Goal: Task Accomplishment & Management: Manage account settings

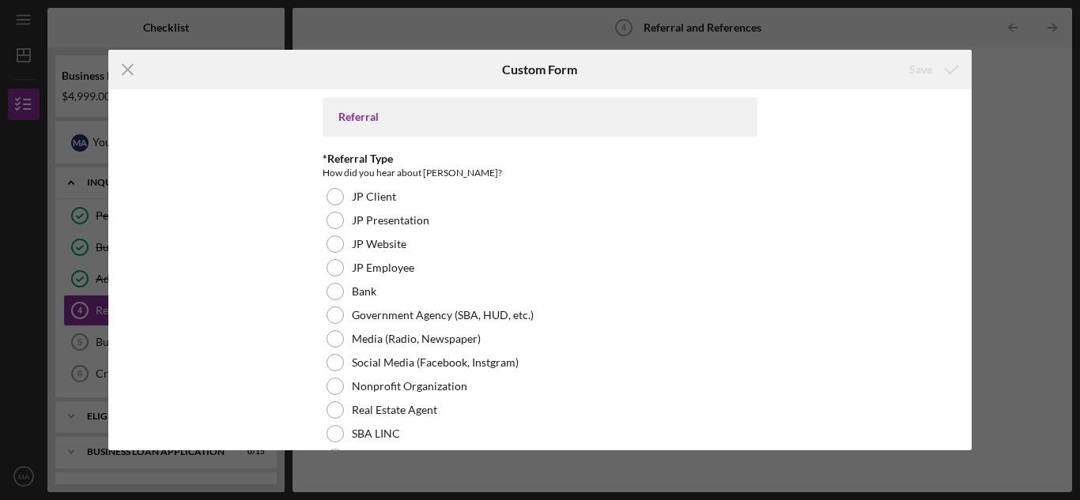
click at [1054, 72] on div "Icon/Menu Close Custom Form Save Referral *Referral Type How did you hear about…" at bounding box center [540, 250] width 1080 height 500
click at [125, 81] on icon "Icon/Menu Close" at bounding box center [128, 70] width 40 height 40
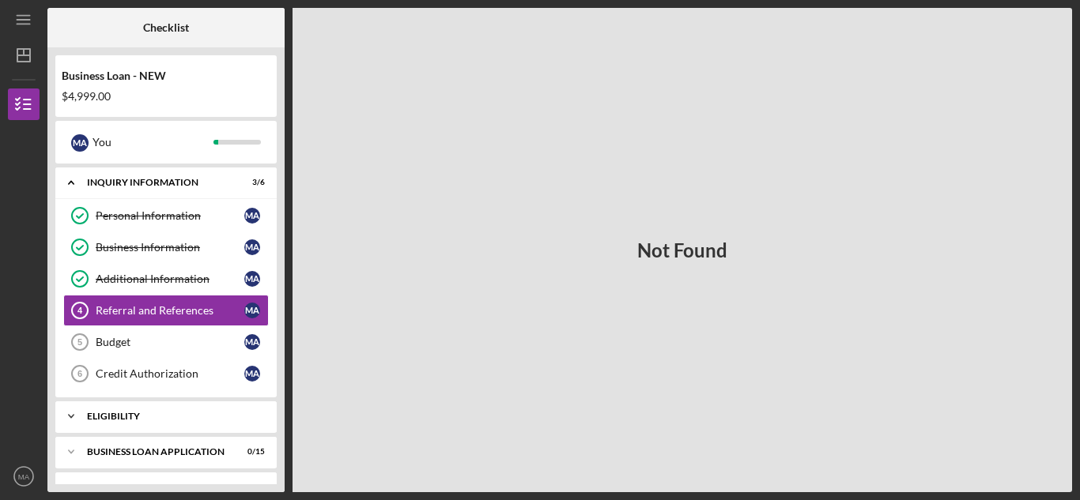
click at [73, 414] on icon "Icon/Expander" at bounding box center [71, 417] width 32 height 32
click at [70, 416] on polyline at bounding box center [71, 417] width 5 height 3
click at [75, 451] on icon "Icon/Expander" at bounding box center [71, 452] width 32 height 32
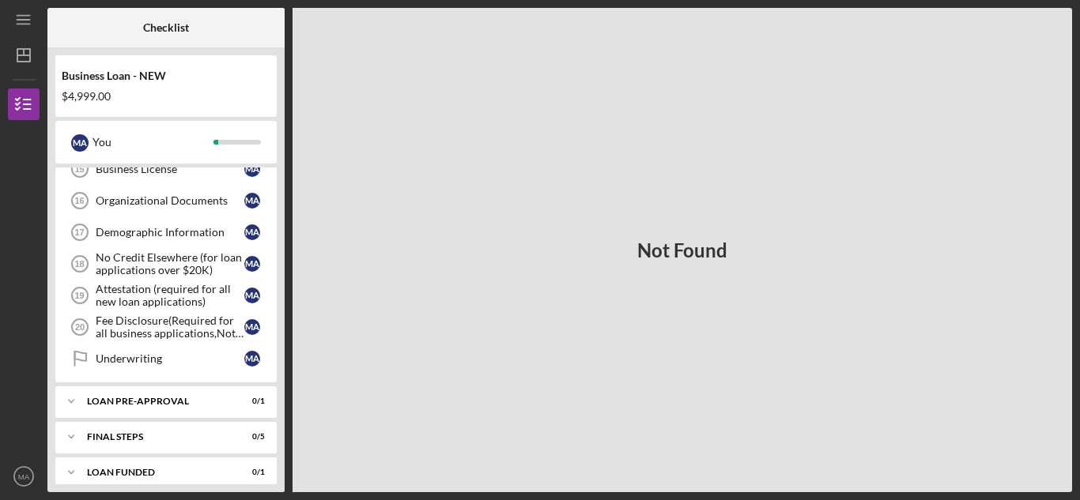
scroll to position [582, 0]
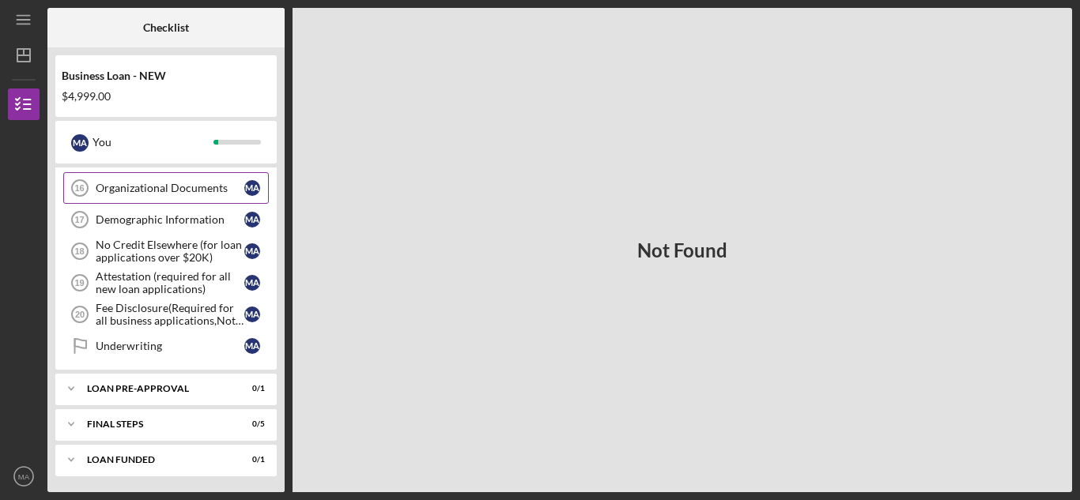
click at [147, 184] on div "Organizational Documents" at bounding box center [170, 188] width 149 height 13
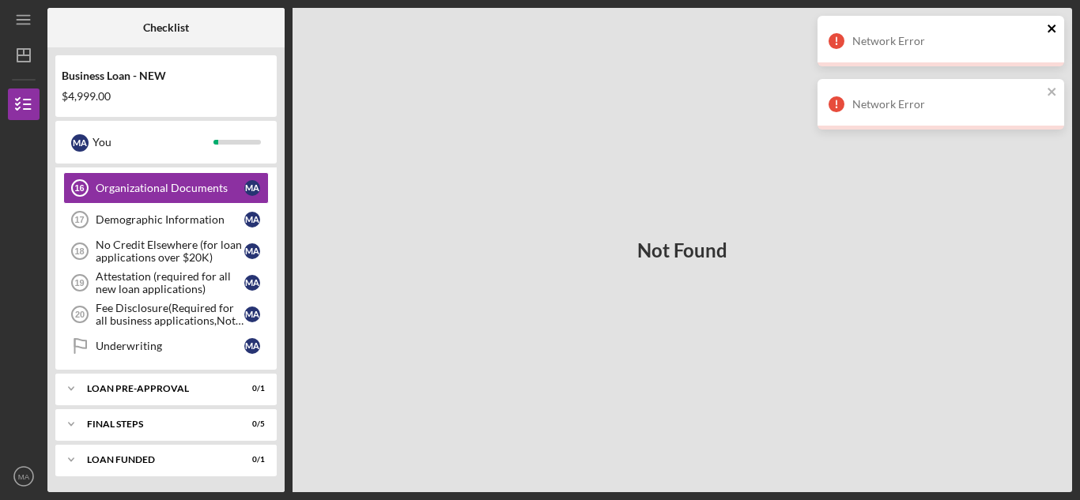
click at [1051, 28] on icon "close" at bounding box center [1051, 29] width 8 height 8
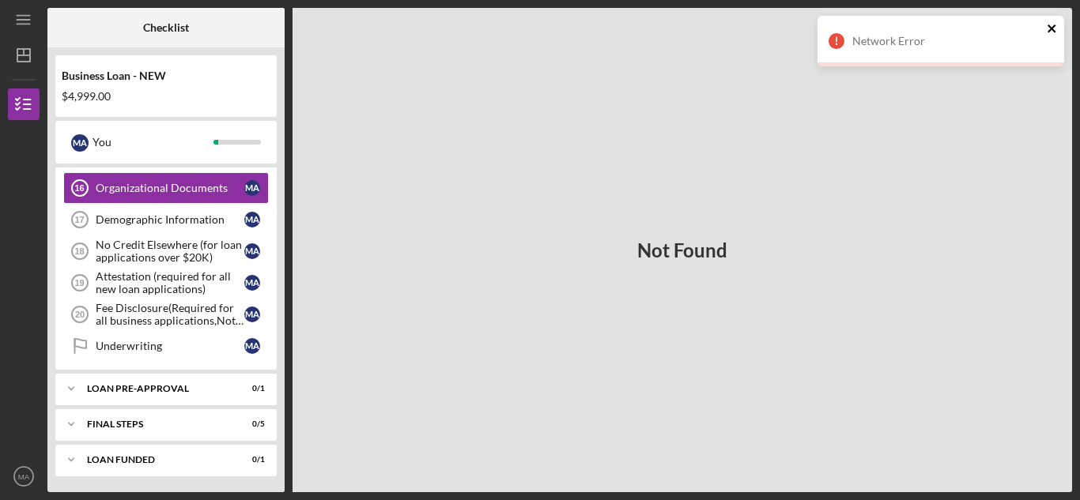
click at [1046, 30] on icon "close" at bounding box center [1051, 28] width 11 height 13
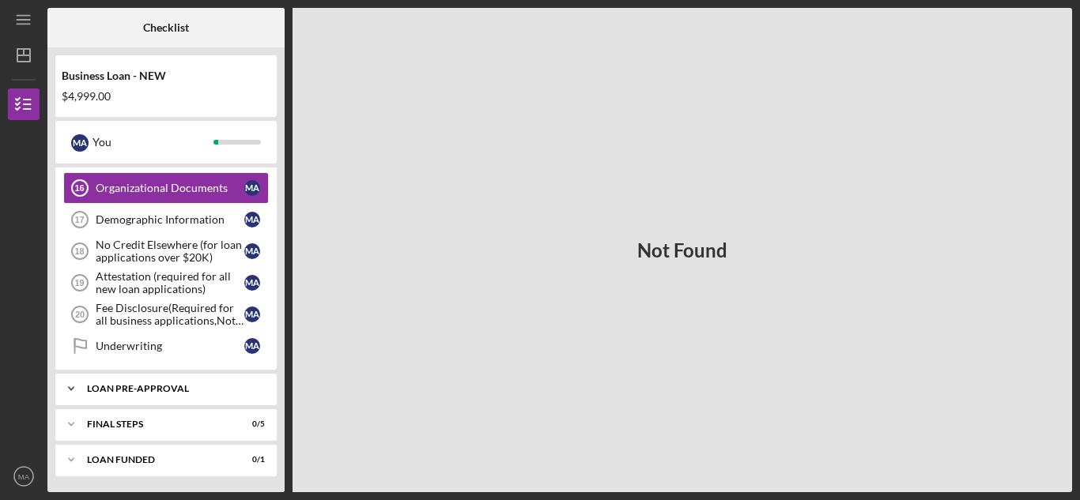
click at [193, 384] on div "LOAN PRE-APPROVAL" at bounding box center [172, 388] width 170 height 9
click at [92, 423] on icon "Loan Pre-Approval" at bounding box center [80, 422] width 40 height 40
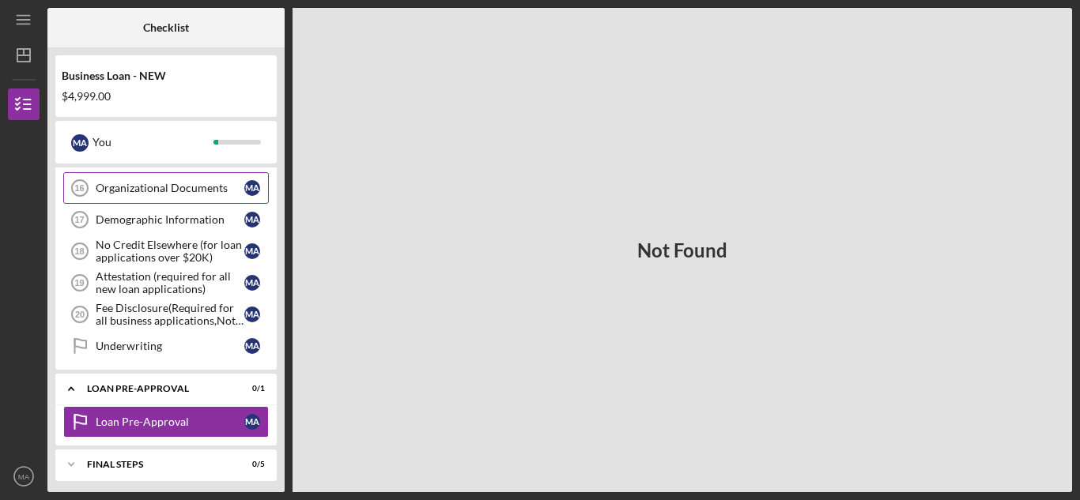
click at [239, 202] on link "Organizational Documents 16 Organizational Documents M A" at bounding box center [165, 188] width 205 height 32
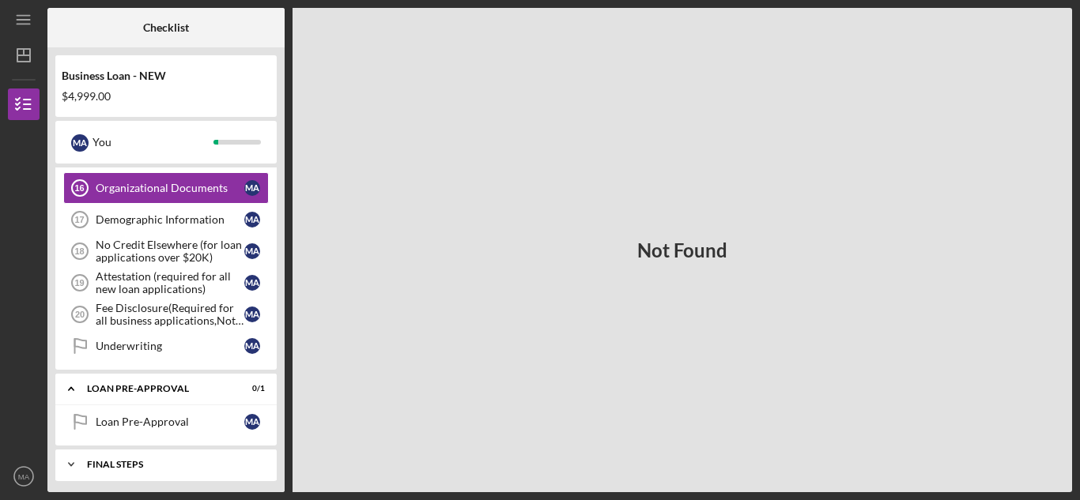
click at [68, 462] on icon "Icon/Expander" at bounding box center [71, 465] width 32 height 32
click at [98, 434] on icon "Loan Pre-Approval" at bounding box center [80, 422] width 40 height 40
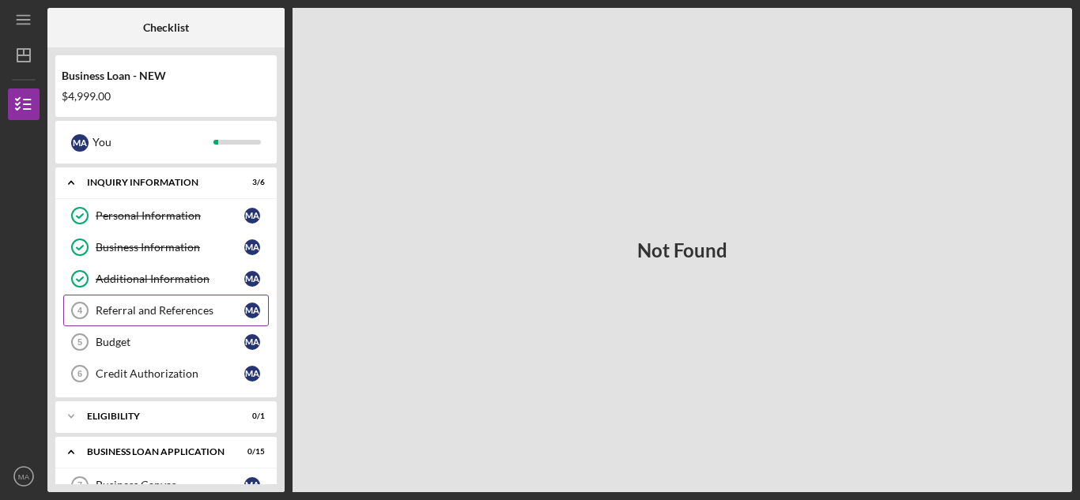
click at [100, 320] on link "Referral and References 4 Referral and References M A" at bounding box center [165, 311] width 205 height 32
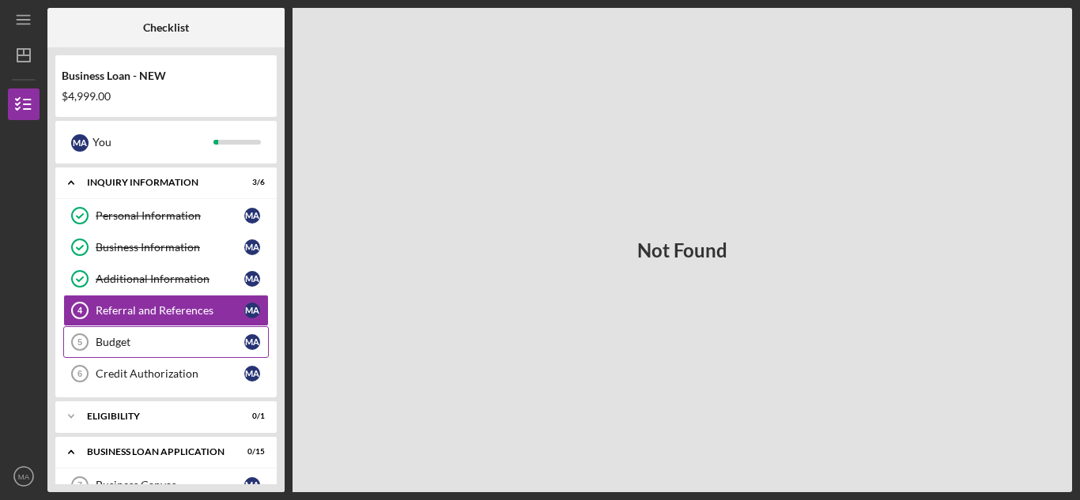
click at [166, 353] on link "Budget 5 Budget M A" at bounding box center [165, 342] width 205 height 32
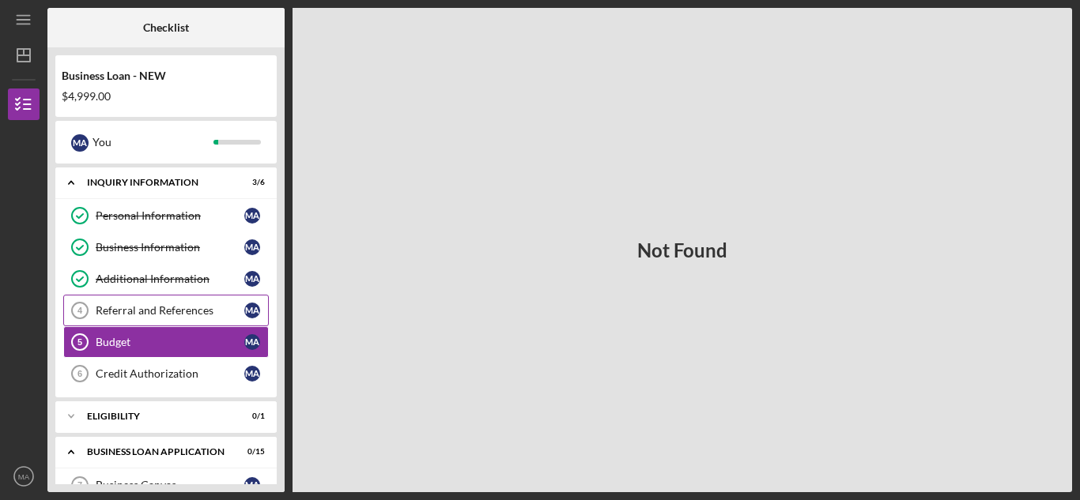
click at [166, 304] on div "Referral and References" at bounding box center [170, 310] width 149 height 13
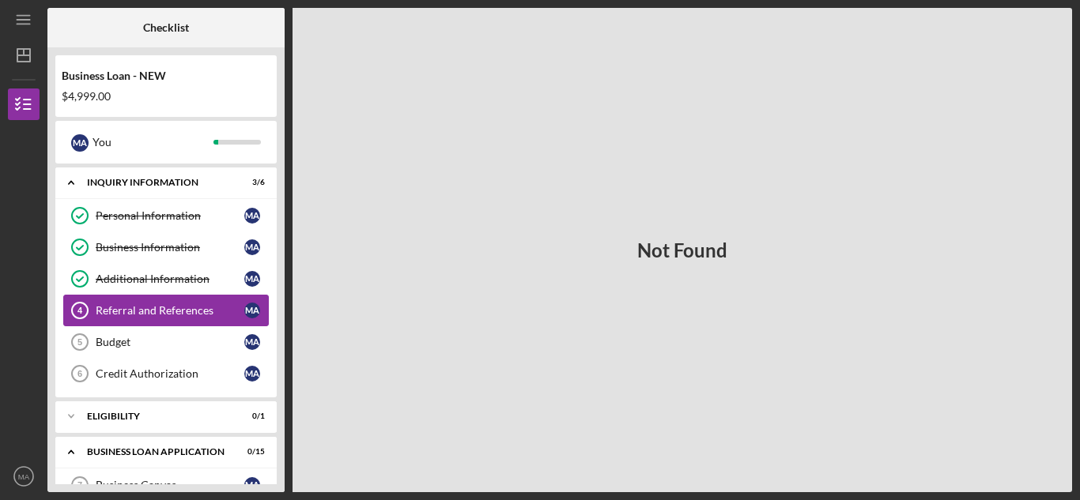
click at [157, 315] on div "Referral and References" at bounding box center [170, 310] width 149 height 13
click at [82, 310] on icon "Referral and References 4" at bounding box center [80, 311] width 40 height 40
click at [80, 337] on tspan "5" at bounding box center [79, 341] width 5 height 9
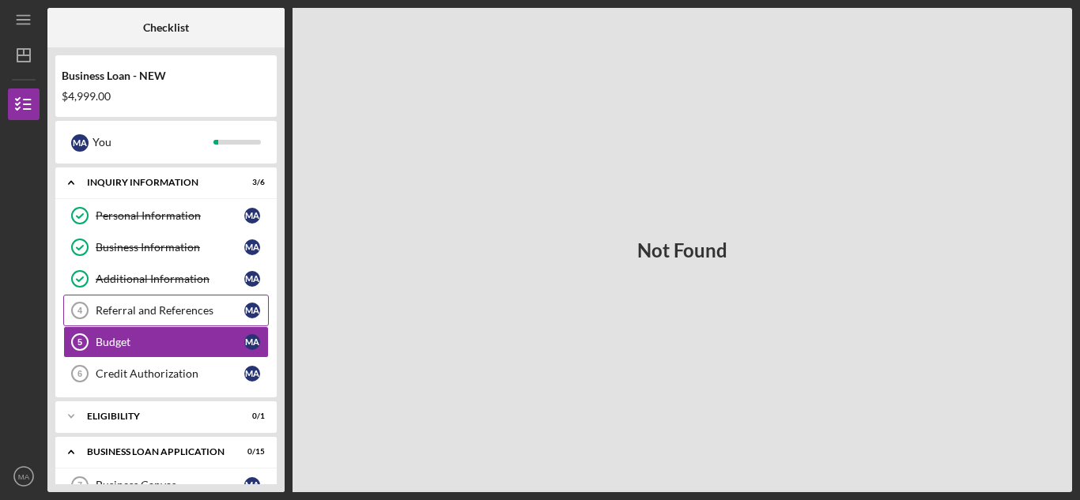
click at [84, 309] on icon "Referral and References 4" at bounding box center [80, 311] width 40 height 40
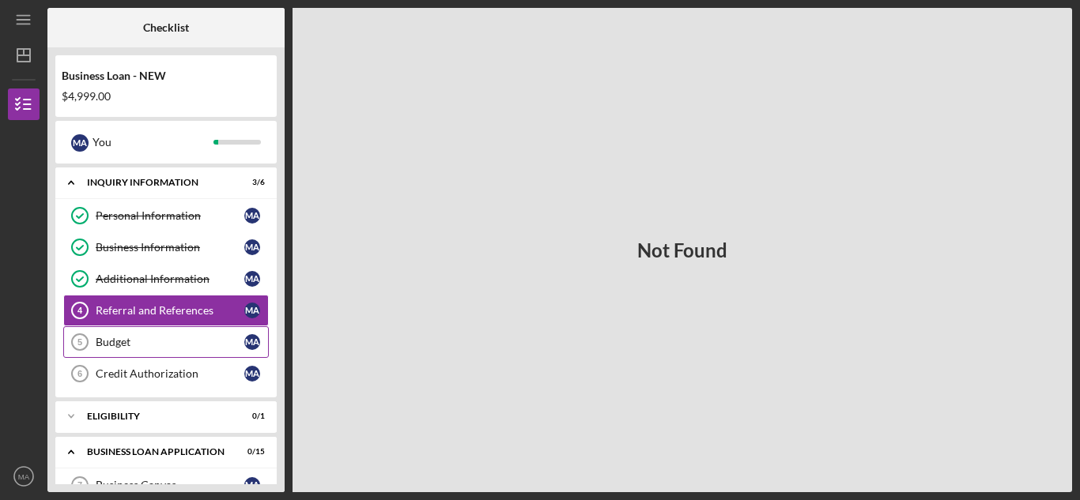
click at [84, 341] on icon "Budget 5" at bounding box center [80, 342] width 40 height 40
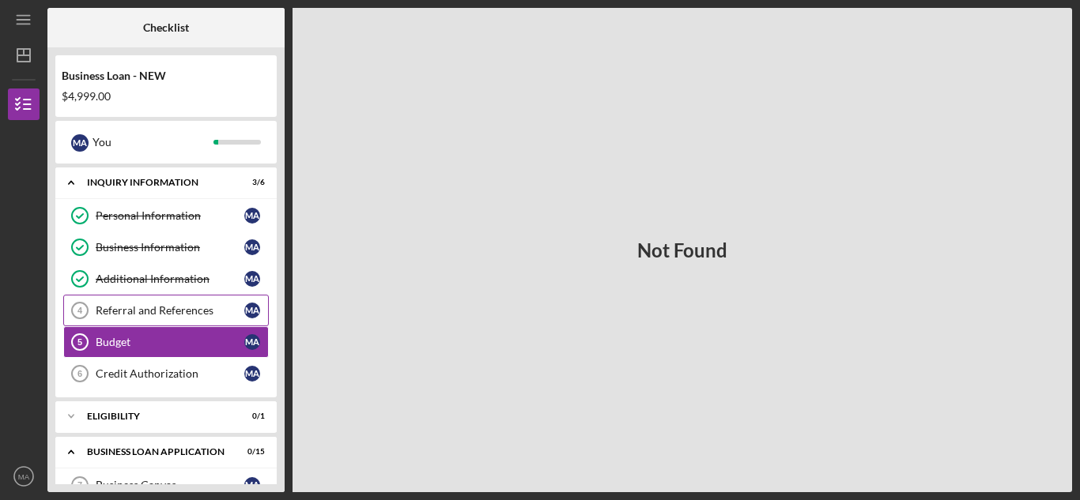
click at [113, 309] on div "Referral and References" at bounding box center [170, 310] width 149 height 13
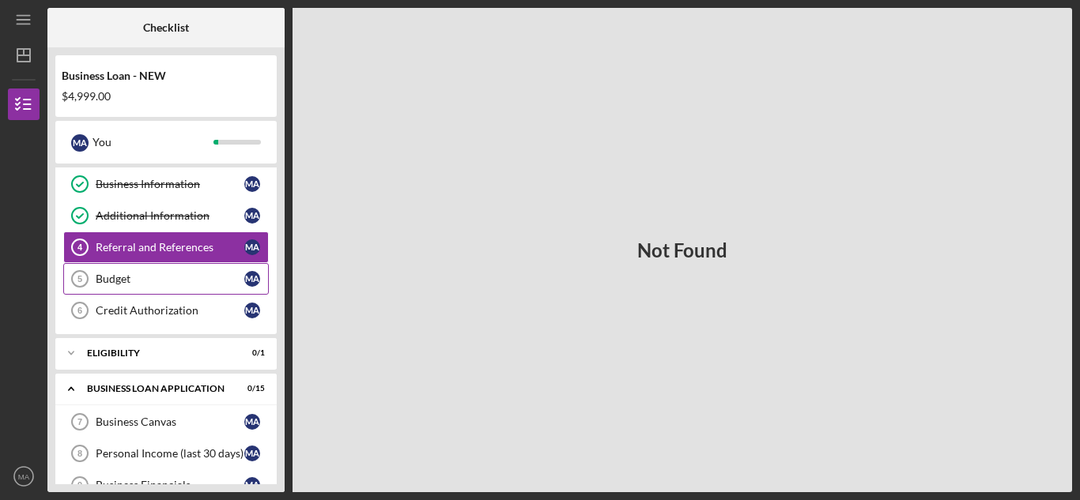
scroll to position [32, 0]
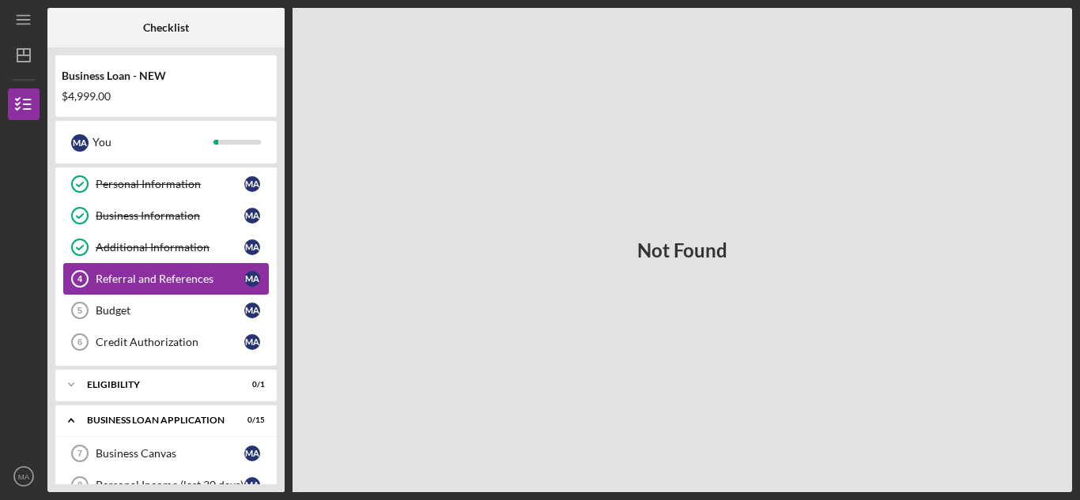
click at [126, 288] on link "Referral and References 4 Referral and References M A" at bounding box center [165, 279] width 205 height 32
click at [115, 283] on div "Referral and References" at bounding box center [170, 279] width 149 height 13
click at [115, 311] on div "Budget" at bounding box center [170, 310] width 149 height 13
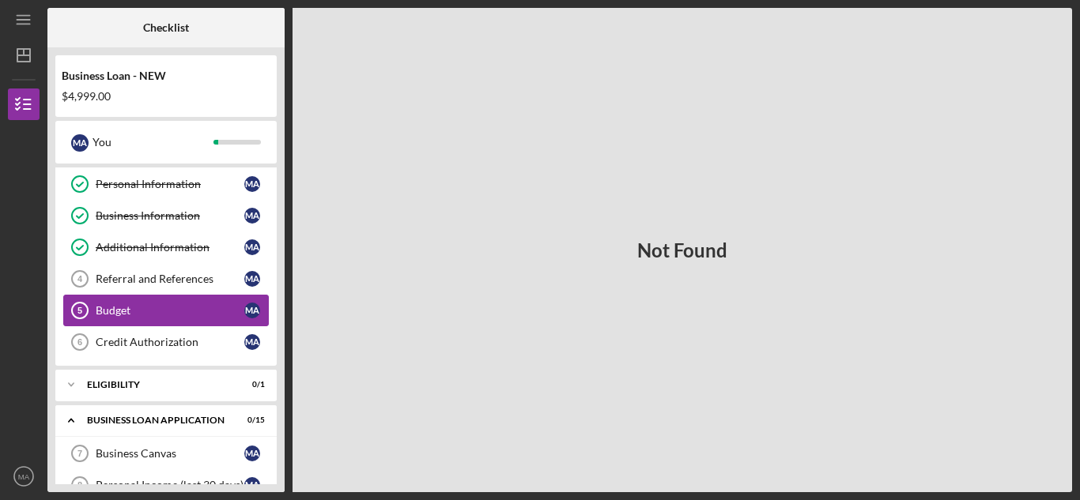
click at [115, 311] on div "Budget" at bounding box center [170, 310] width 149 height 13
click at [100, 345] on div "Credit Authorization" at bounding box center [170, 342] width 149 height 13
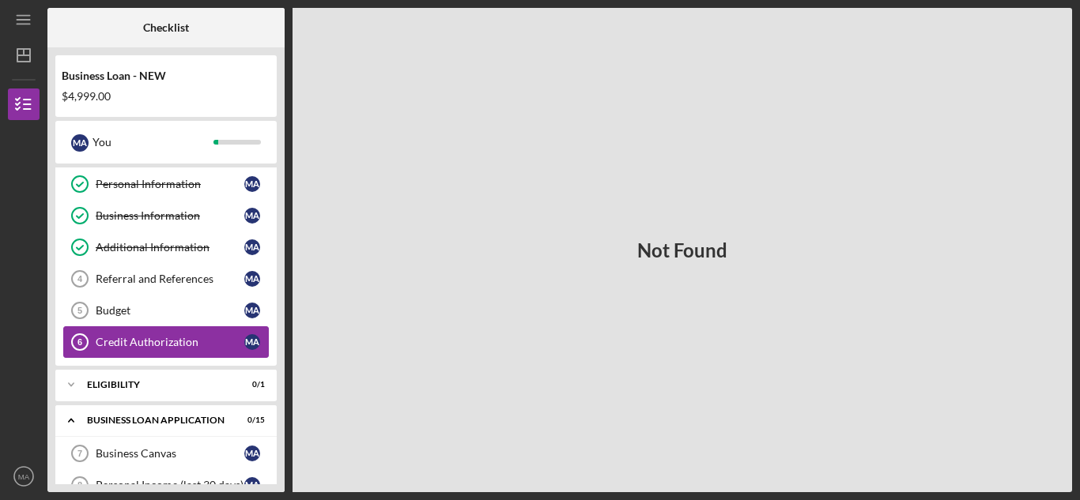
click at [100, 345] on div "Credit Authorization" at bounding box center [170, 342] width 149 height 13
